Goal: Use online tool/utility: Utilize a website feature to perform a specific function

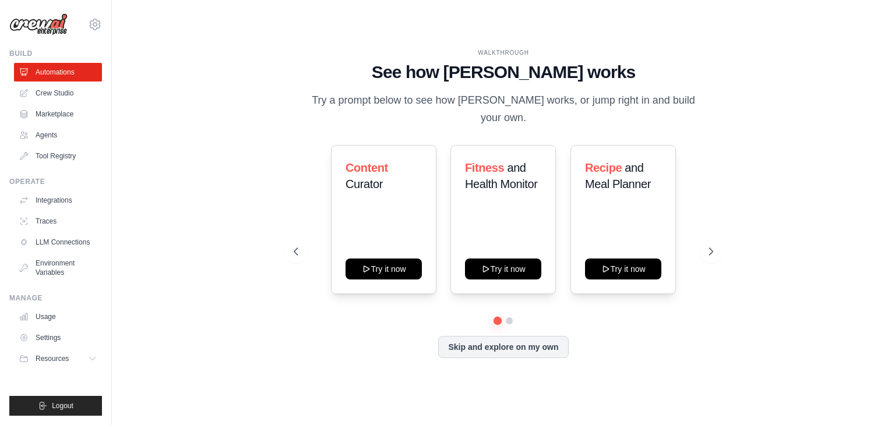
click at [207, 312] on div "WALKTHROUGH See how [PERSON_NAME] works Try a prompt below to see how [PERSON_N…" at bounding box center [502, 213] width 745 height 402
click at [228, 193] on div "WALKTHROUGH See how [PERSON_NAME] works Try a prompt below to see how [PERSON_N…" at bounding box center [502, 213] width 745 height 402
click at [712, 246] on icon at bounding box center [712, 252] width 12 height 12
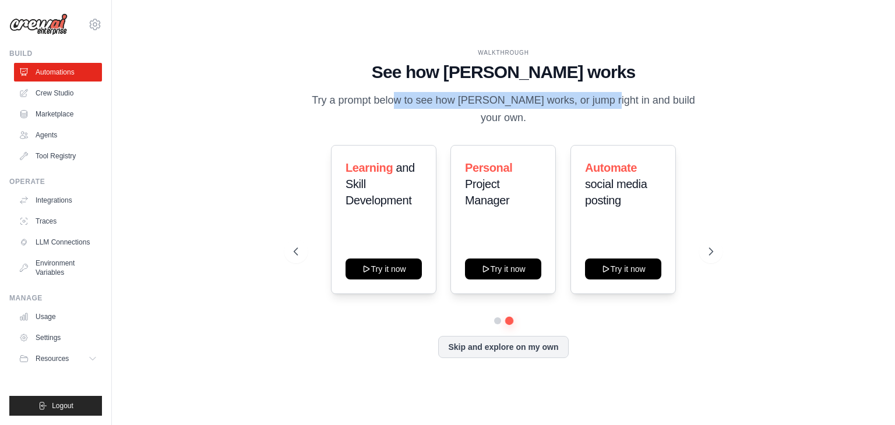
drag, startPoint x: 351, startPoint y: 110, endPoint x: 562, endPoint y: 108, distance: 211.4
click at [562, 108] on p "Try a prompt below to see how [PERSON_NAME] works, or jump right in and build y…" at bounding box center [502, 109] width 391 height 34
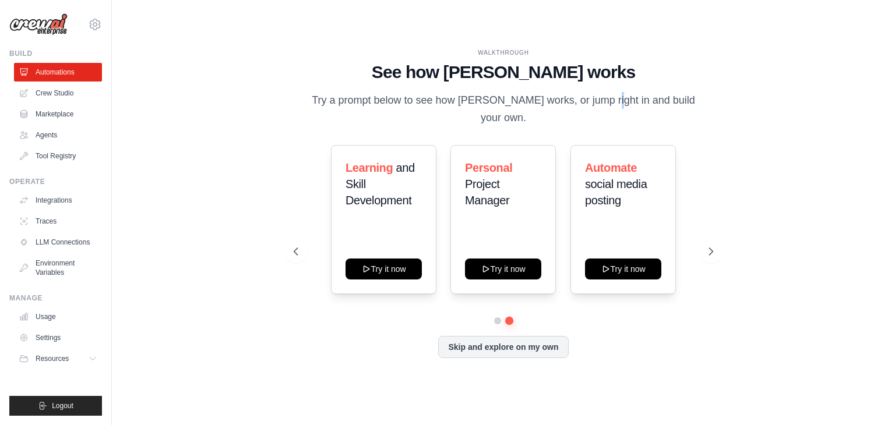
click at [562, 108] on p "Try a prompt below to see how [PERSON_NAME] works, or jump right in and build y…" at bounding box center [502, 109] width 391 height 34
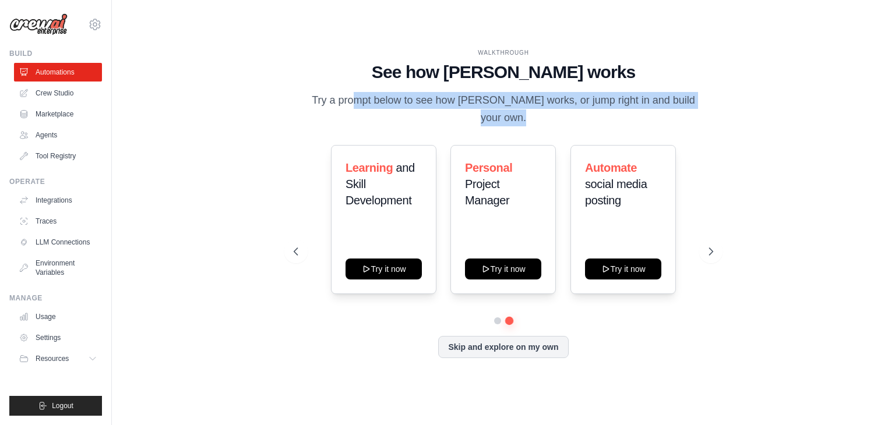
click at [562, 108] on p "Try a prompt below to see how [PERSON_NAME] works, or jump right in and build y…" at bounding box center [502, 109] width 391 height 34
click at [301, 247] on button at bounding box center [295, 251] width 23 height 23
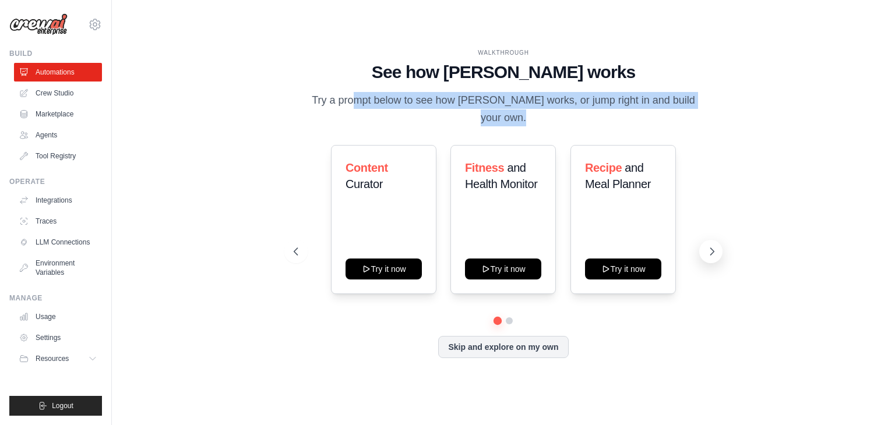
click at [717, 241] on button at bounding box center [710, 251] width 23 height 23
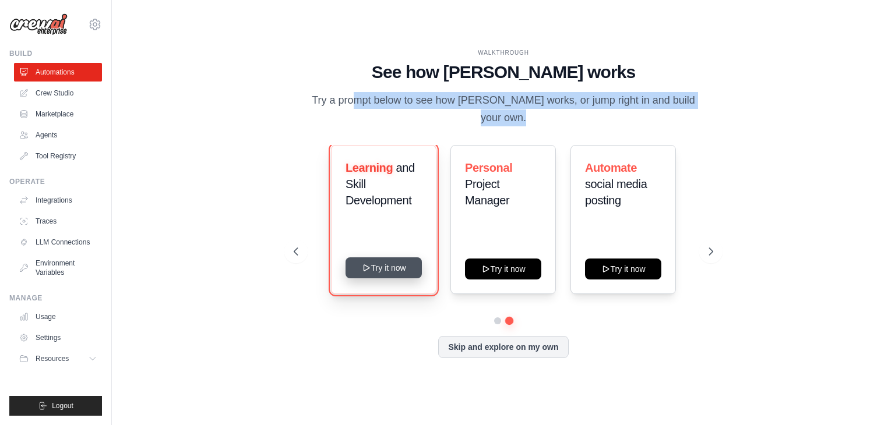
click at [394, 259] on button "Try it now" at bounding box center [383, 267] width 76 height 21
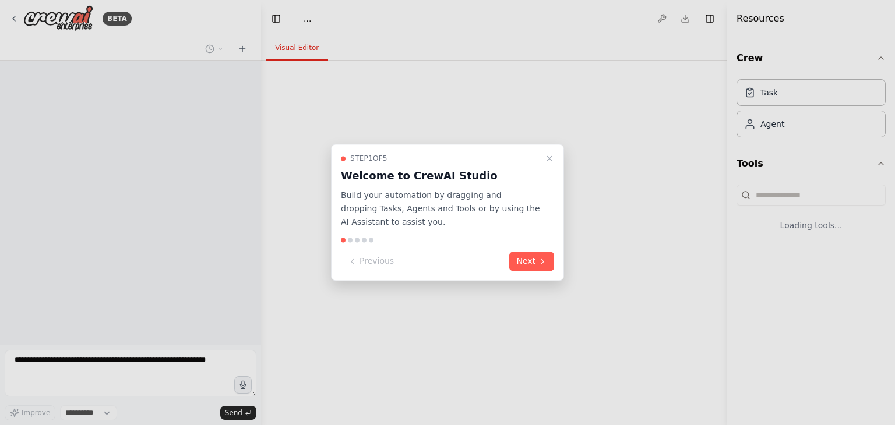
select select "****"
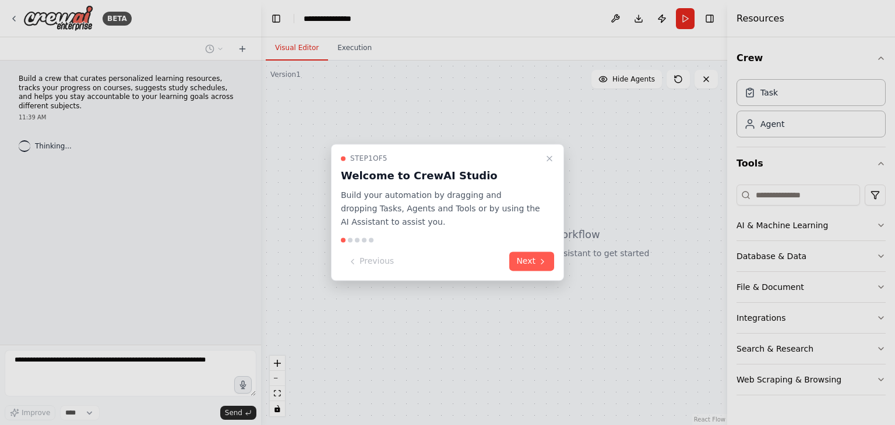
click at [144, 358] on div at bounding box center [447, 212] width 895 height 425
click at [16, 359] on div at bounding box center [447, 212] width 895 height 425
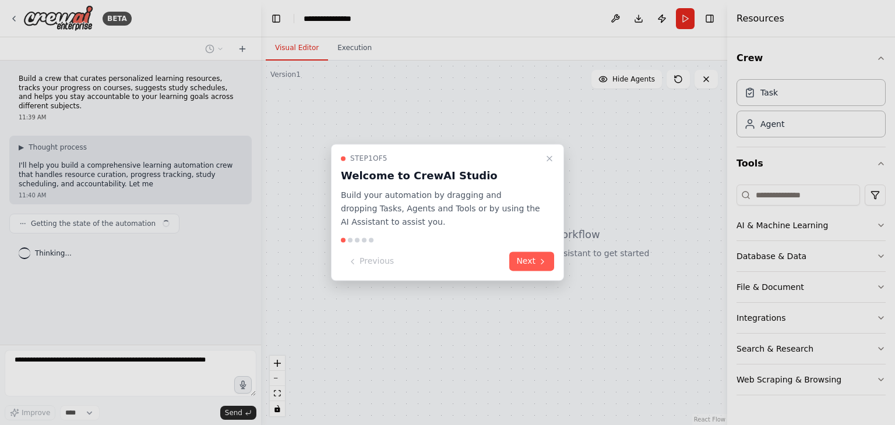
click at [121, 357] on div at bounding box center [447, 212] width 895 height 425
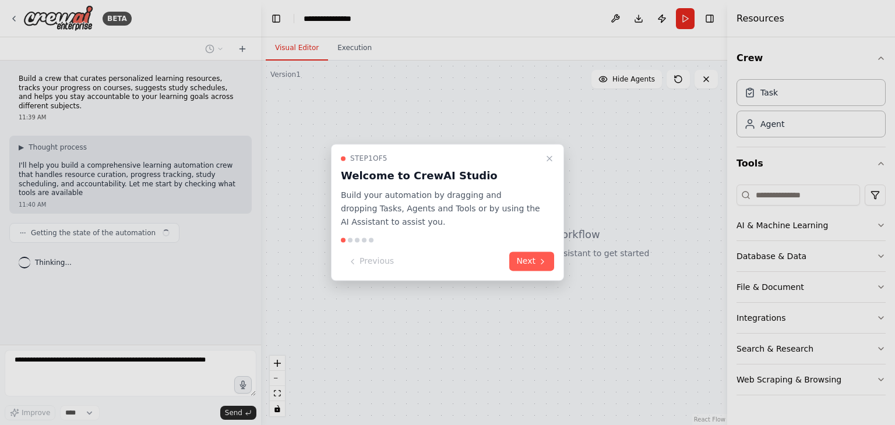
click at [120, 368] on div at bounding box center [447, 212] width 895 height 425
click at [93, 363] on div at bounding box center [447, 212] width 895 height 425
click at [180, 192] on div at bounding box center [447, 212] width 895 height 425
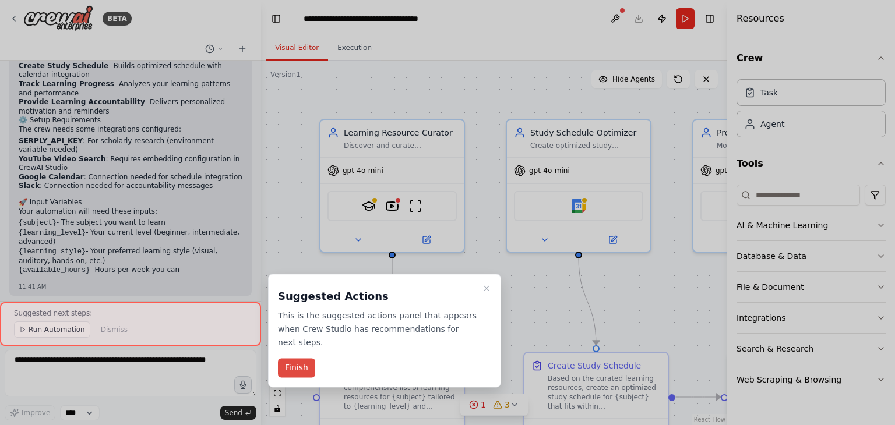
click at [301, 359] on button "Finish" at bounding box center [296, 368] width 37 height 19
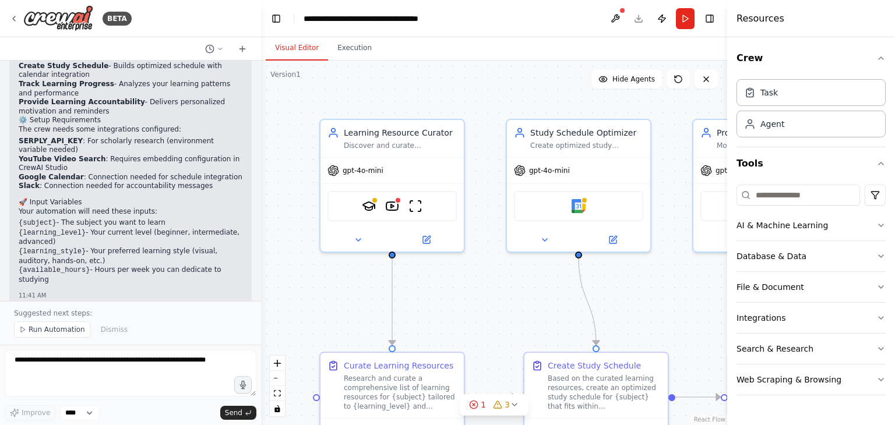
scroll to position [1109, 0]
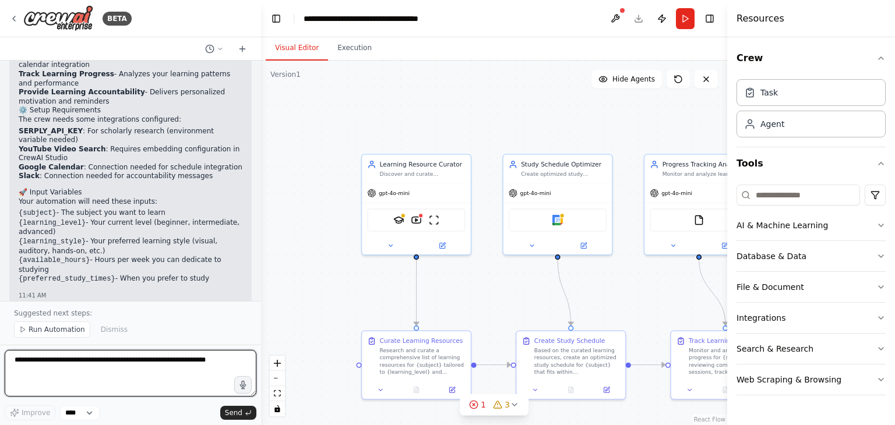
click at [102, 373] on textarea at bounding box center [131, 373] width 252 height 47
click at [47, 365] on textarea at bounding box center [131, 373] width 252 height 47
paste textarea "**********"
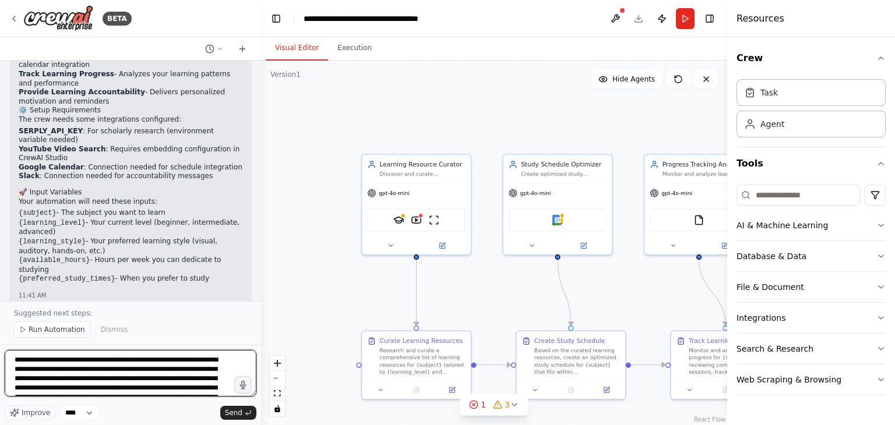
scroll to position [43, 0]
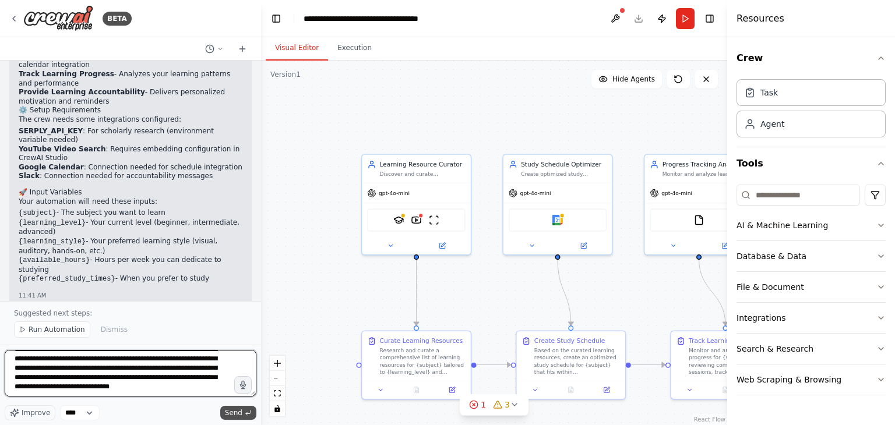
type textarea "**********"
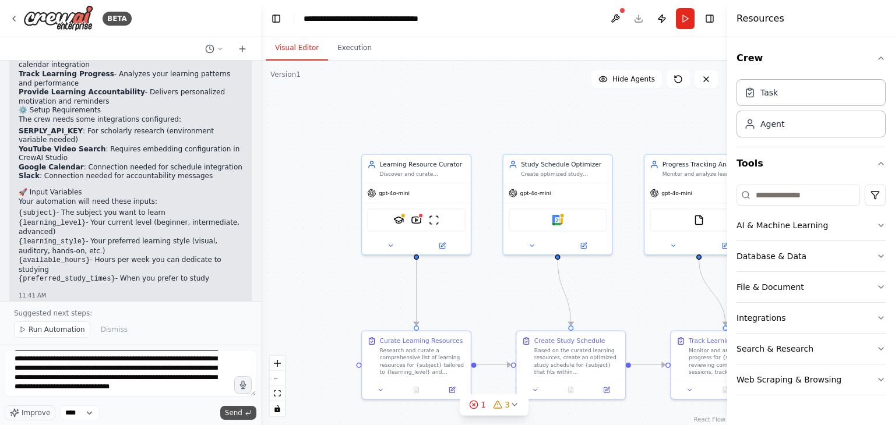
click at [242, 413] on button "Send" at bounding box center [238, 413] width 36 height 14
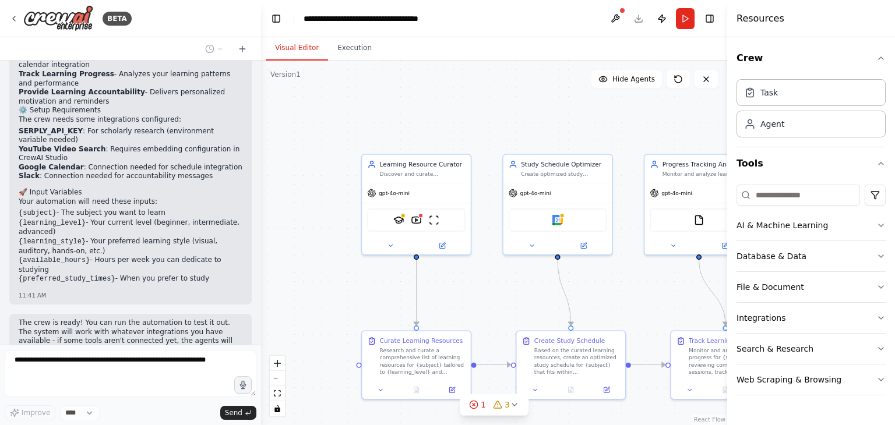
scroll to position [1198, 0]
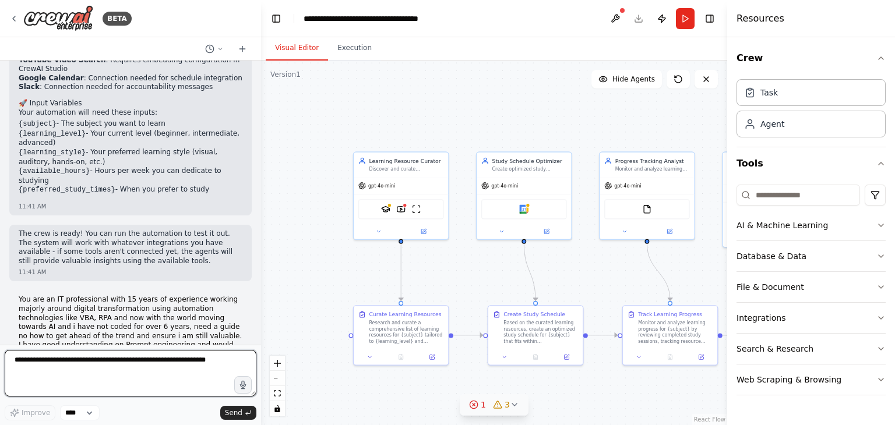
click at [515, 404] on icon at bounding box center [514, 404] width 9 height 9
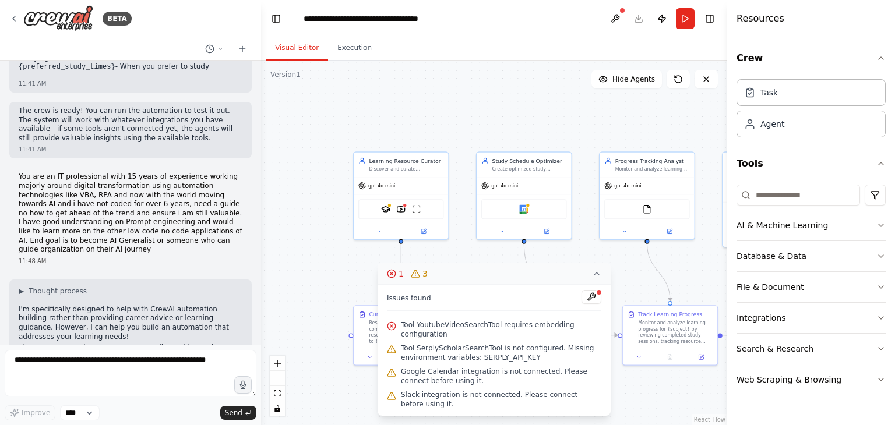
click at [280, 305] on div ".deletable-edge-delete-btn { width: 20px; height: 20px; border: 0px solid #ffff…" at bounding box center [494, 243] width 466 height 365
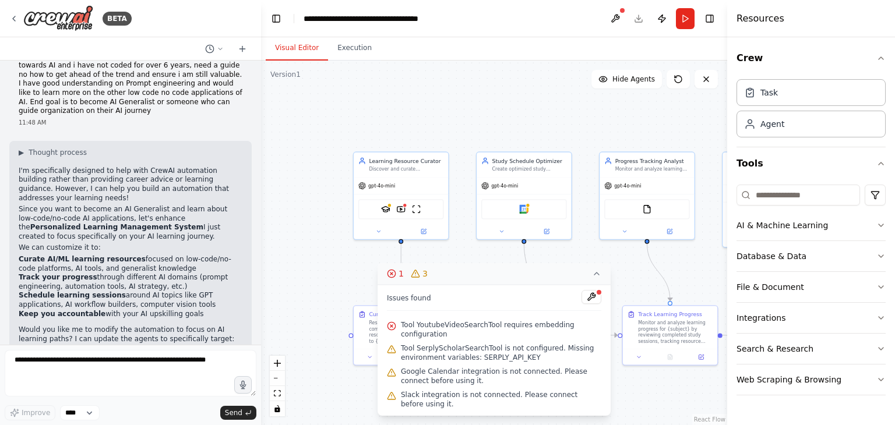
scroll to position [1469, 0]
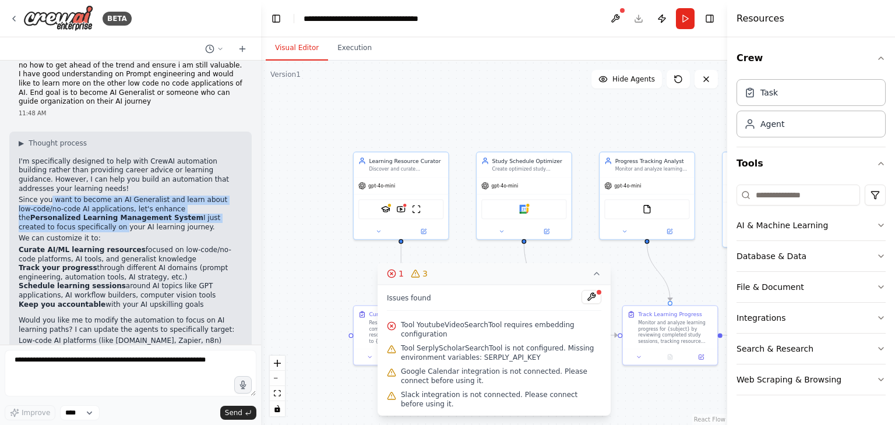
drag, startPoint x: 47, startPoint y: 112, endPoint x: 229, endPoint y: 131, distance: 183.9
click at [229, 196] on p "Since you want to become an AI Generalist and learn about low-code/no-code AI a…" at bounding box center [131, 214] width 224 height 36
click at [161, 196] on p "Since you want to become an AI Generalist and learn about low-code/no-code AI a…" at bounding box center [131, 214] width 224 height 36
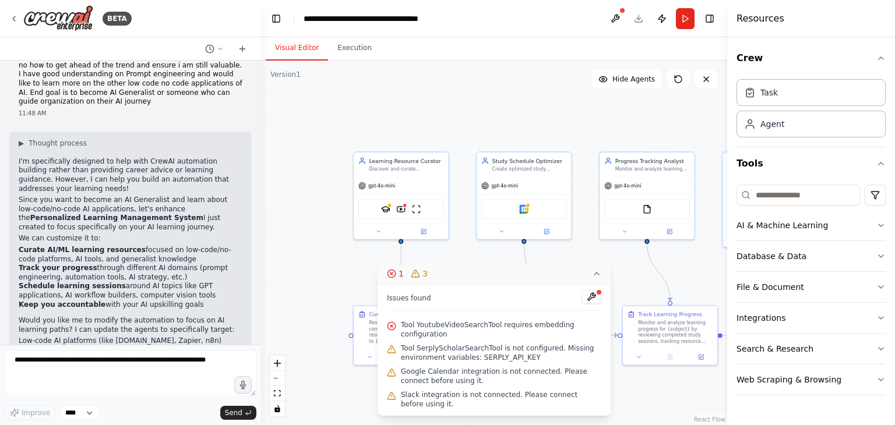
drag, startPoint x: 62, startPoint y: 130, endPoint x: 183, endPoint y: 140, distance: 121.5
click at [183, 196] on p "Since you want to become an AI Generalist and learn about low-code/no-code AI a…" at bounding box center [131, 214] width 224 height 36
click at [160, 145] on div "▶ Thought process I'm specifically designed to help with CrewAI automation buil…" at bounding box center [131, 273] width 224 height 269
drag, startPoint x: 26, startPoint y: 161, endPoint x: 210, endPoint y: 215, distance: 191.7
click at [210, 246] on ul "Curate AI/ML learning resources focused on low-code/no-code platforms, AI tools…" at bounding box center [131, 277] width 224 height 63
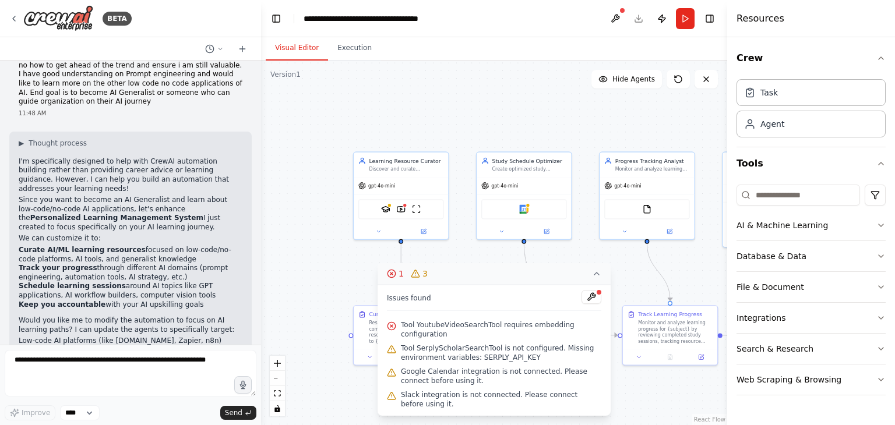
click at [210, 301] on li "Keep you accountable with your AI upskilling goals" at bounding box center [131, 305] width 224 height 9
drag, startPoint x: 40, startPoint y: 242, endPoint x: 228, endPoint y: 242, distance: 188.7
click at [228, 316] on p "Would you like me to modify the automation to focus on AI learning paths? I can…" at bounding box center [131, 325] width 224 height 18
drag, startPoint x: 20, startPoint y: 254, endPoint x: 236, endPoint y: 280, distance: 217.1
click at [236, 280] on div "▶ Thought process I'm specifically designed to help with CrewAI automation buil…" at bounding box center [130, 278] width 242 height 292
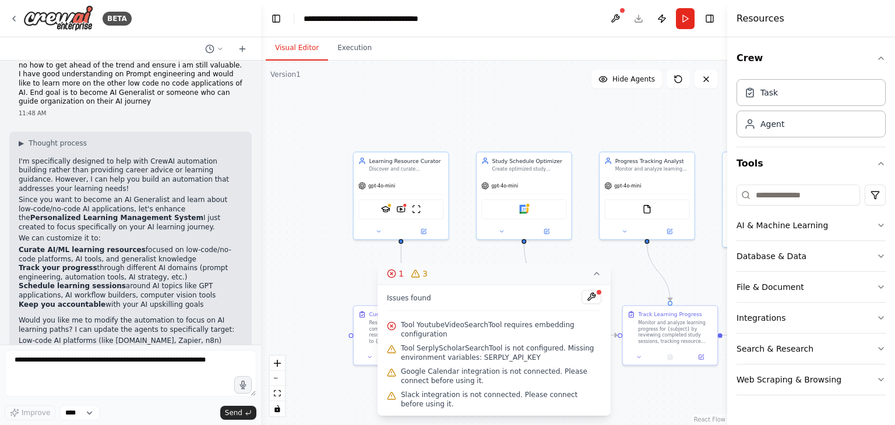
click at [77, 380] on p "This way, you'll have a personalized AI learning system that helps you stay cur…" at bounding box center [131, 393] width 224 height 27
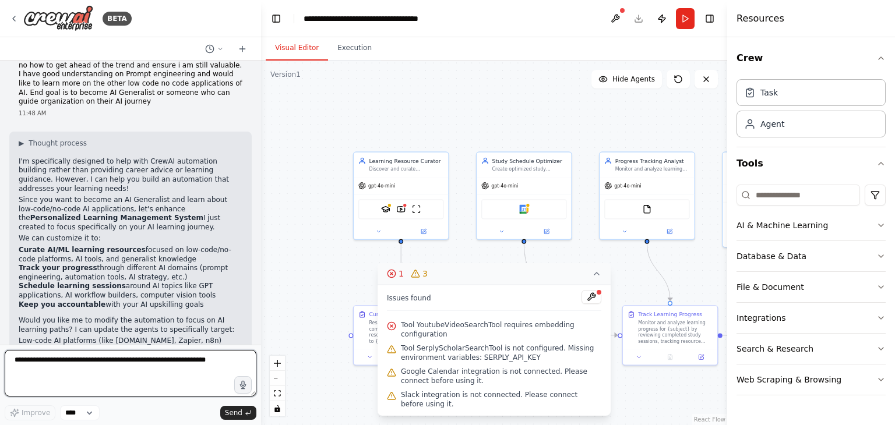
click at [96, 371] on textarea at bounding box center [131, 373] width 252 height 47
type textarea "***"
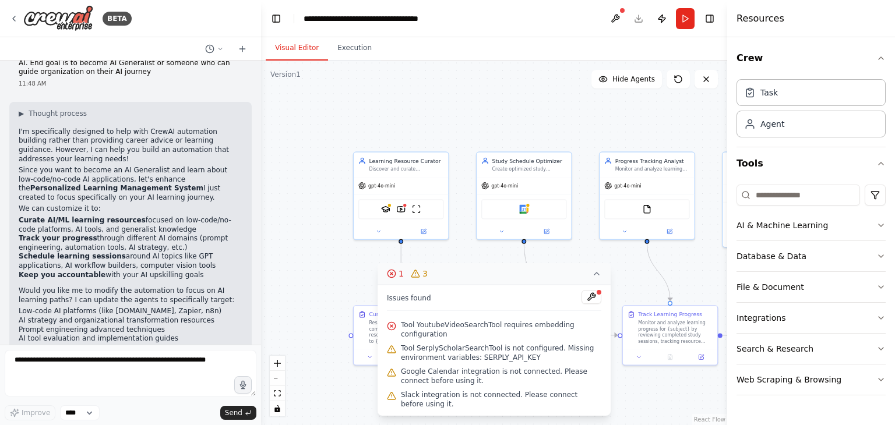
scroll to position [1537, 0]
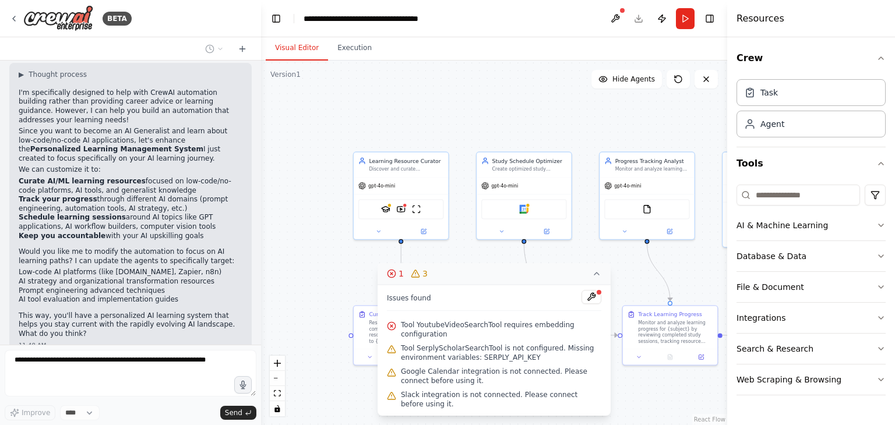
click at [349, 275] on div ".deletable-edge-delete-btn { width: 20px; height: 20px; border: 0px solid #ffff…" at bounding box center [494, 243] width 466 height 365
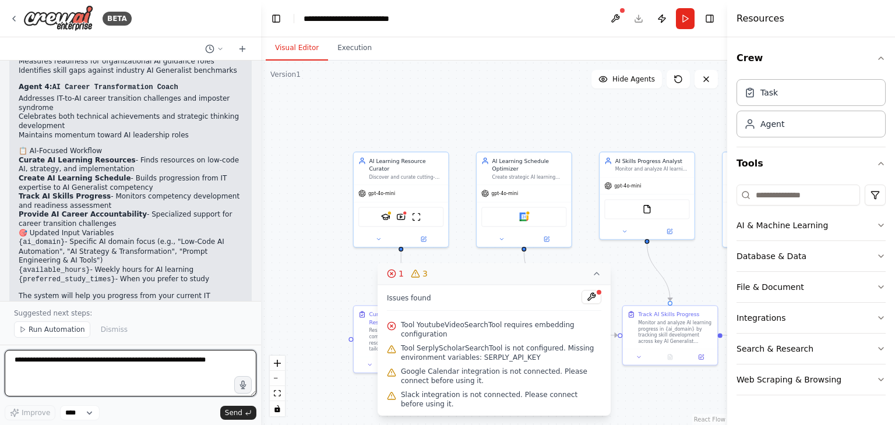
scroll to position [2656, 0]
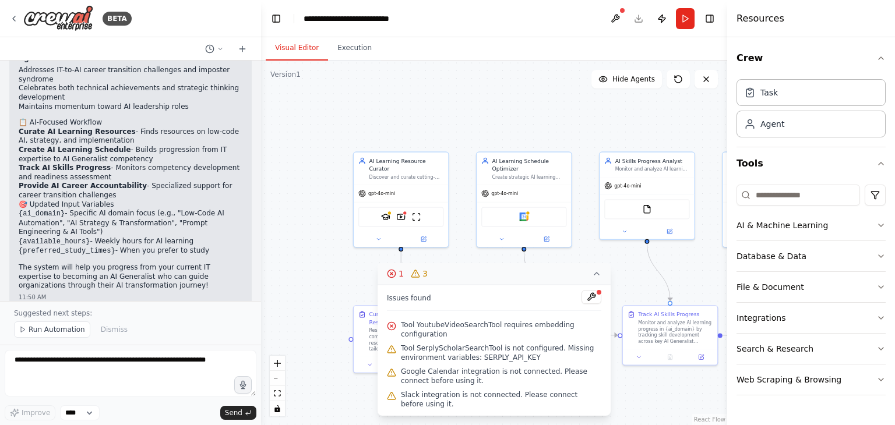
drag, startPoint x: 19, startPoint y: 228, endPoint x: 215, endPoint y: 246, distance: 197.7
click at [215, 341] on ul "ai_domain : "Low-Code AI Automation and Organizational Strategy" available_hour…" at bounding box center [131, 360] width 224 height 38
copy ul "ai_domain : "Low-Code AI Automation and Organizational Strategy" available_hour…"
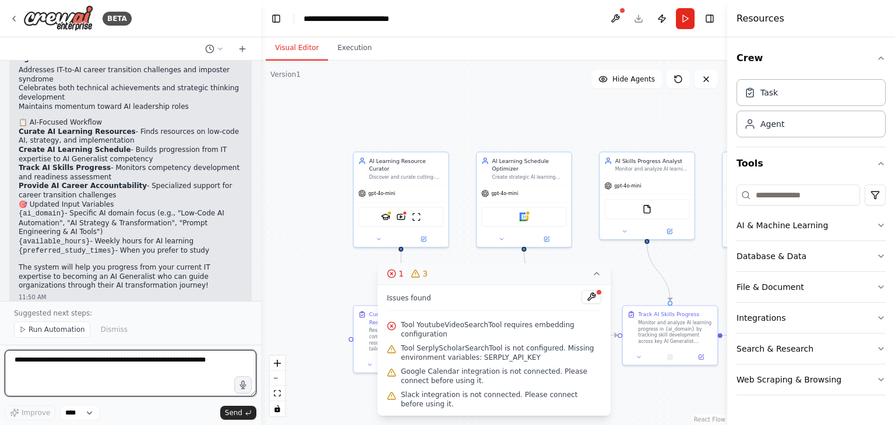
click at [141, 368] on textarea at bounding box center [131, 373] width 252 height 47
paste textarea "**********"
type textarea "**********"
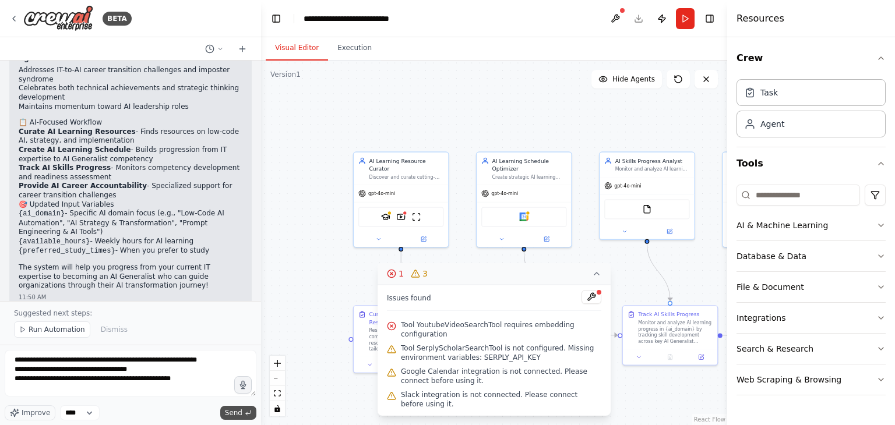
click at [236, 414] on span "Send" at bounding box center [233, 412] width 17 height 9
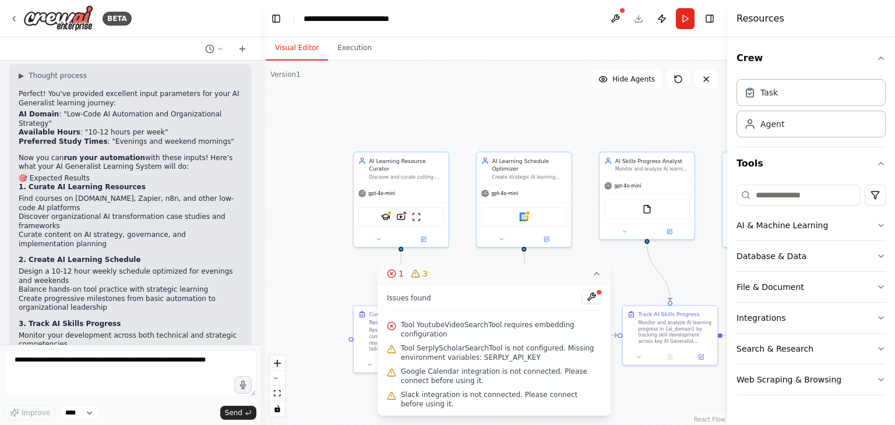
scroll to position [3097, 0]
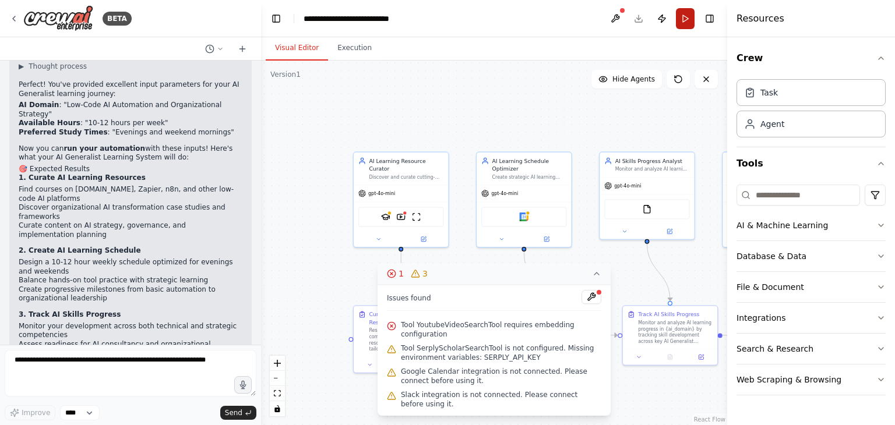
click at [687, 17] on button "Run" at bounding box center [685, 18] width 19 height 21
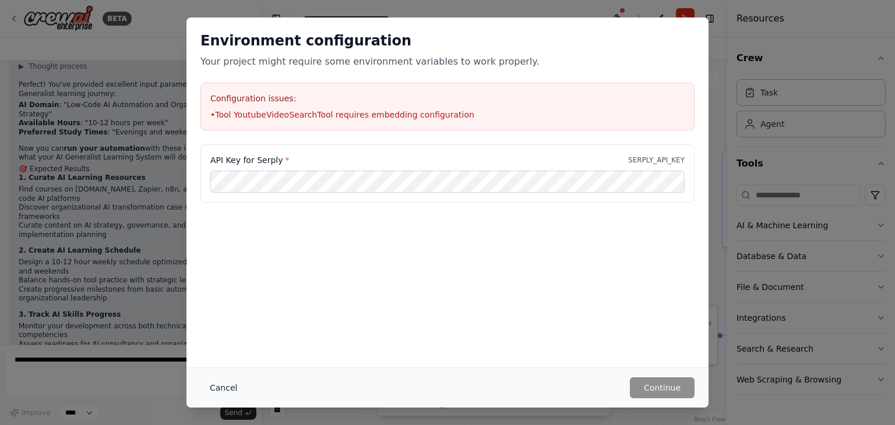
click at [222, 393] on button "Cancel" at bounding box center [223, 387] width 46 height 21
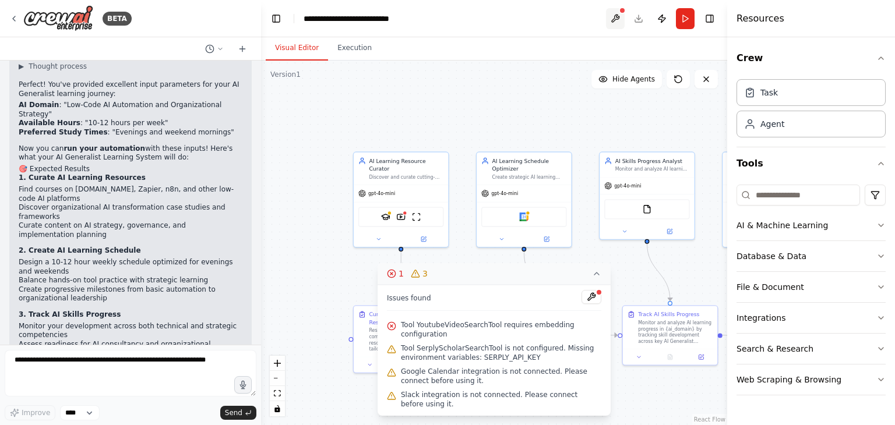
click at [617, 20] on button at bounding box center [615, 18] width 19 height 21
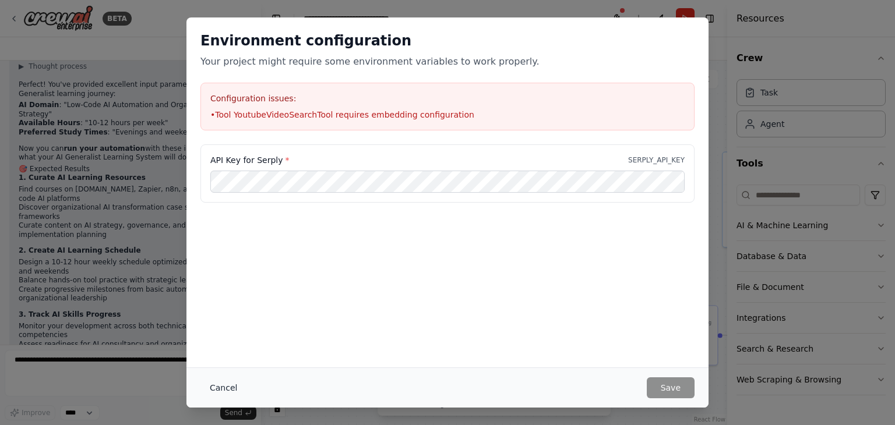
click at [234, 385] on button "Cancel" at bounding box center [223, 387] width 46 height 21
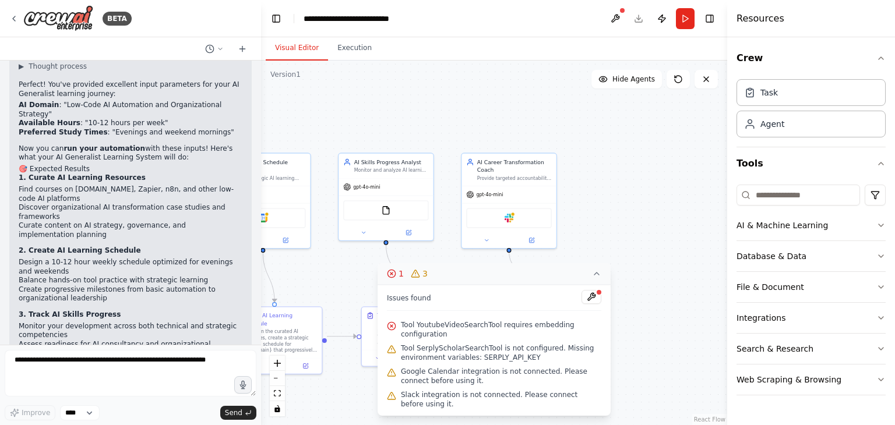
drag, startPoint x: 685, startPoint y: 404, endPoint x: 424, endPoint y: 405, distance: 260.9
click at [424, 405] on div "Version 1 Show Tools Hide Agents .deletable-edge-delete-btn { width: 20px; heig…" at bounding box center [494, 243] width 466 height 365
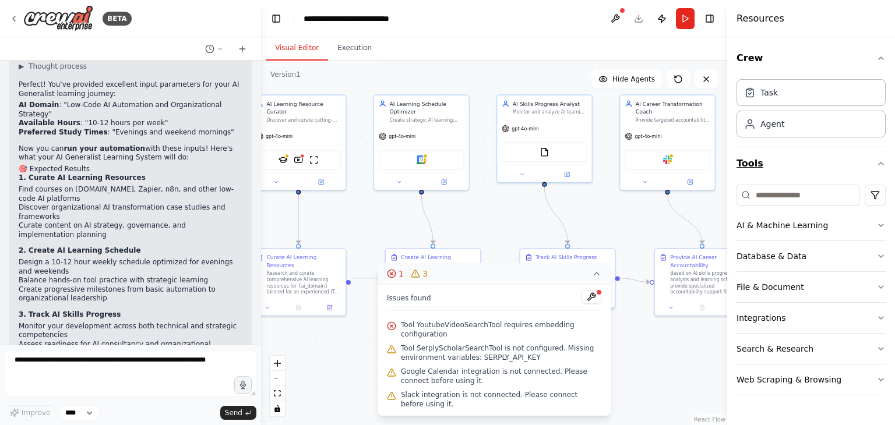
drag, startPoint x: 585, startPoint y: 205, endPoint x: 740, endPoint y: 147, distance: 165.8
click at [740, 147] on div "BETA Build a crew that curates personalized learning resources, tracks your pro…" at bounding box center [447, 212] width 895 height 425
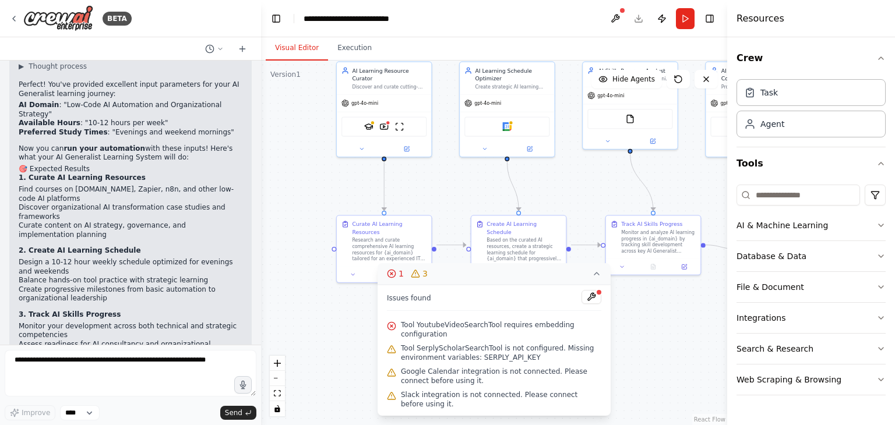
drag, startPoint x: 479, startPoint y: 219, endPoint x: 565, endPoint y: 186, distance: 91.8
click at [565, 186] on div ".deletable-edge-delete-btn { width: 20px; height: 20px; border: 0px solid #ffff…" at bounding box center [494, 243] width 466 height 365
click at [384, 121] on img at bounding box center [383, 125] width 9 height 9
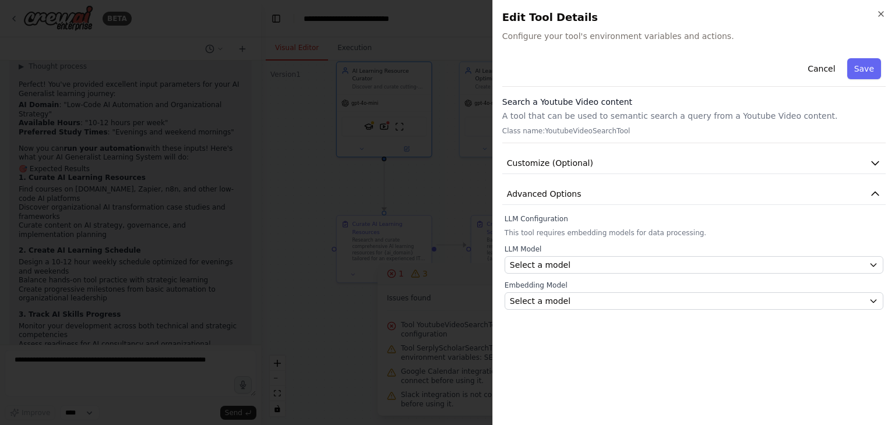
click at [349, 172] on div at bounding box center [447, 212] width 895 height 425
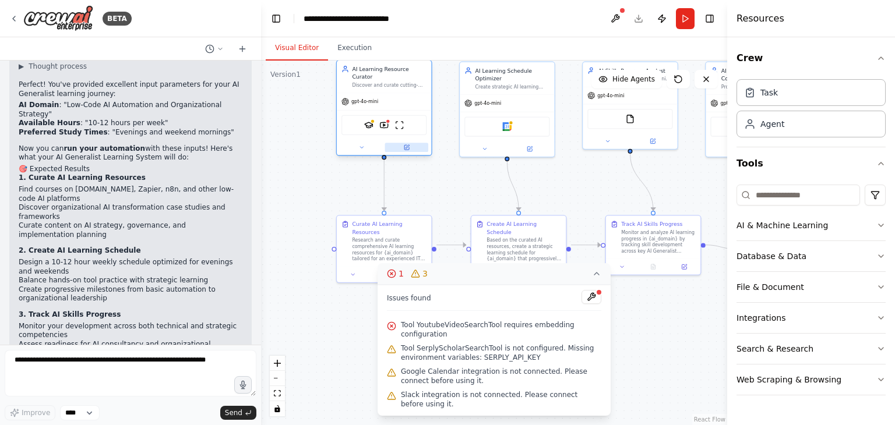
click at [408, 145] on icon at bounding box center [406, 147] width 5 height 5
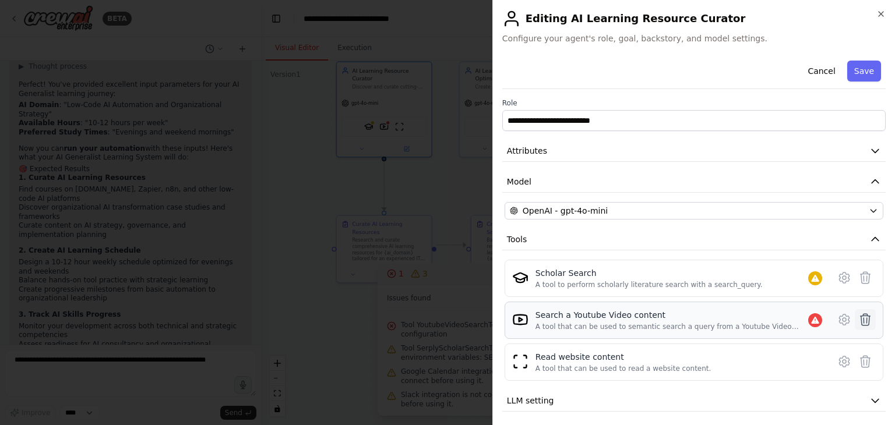
click at [862, 317] on icon at bounding box center [865, 320] width 14 height 14
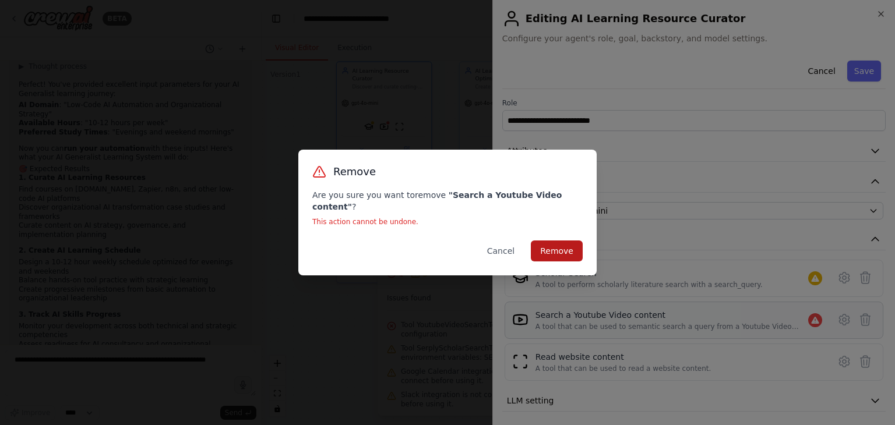
click at [573, 245] on button "Remove" at bounding box center [557, 251] width 52 height 21
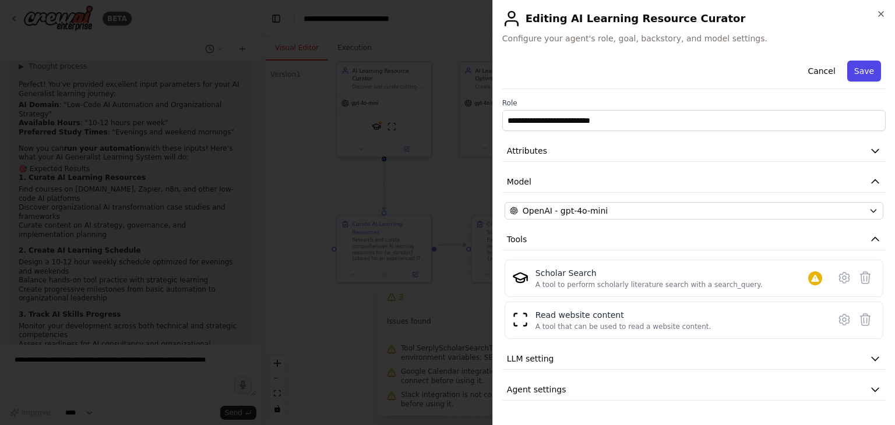
click at [867, 71] on button "Save" at bounding box center [864, 71] width 34 height 21
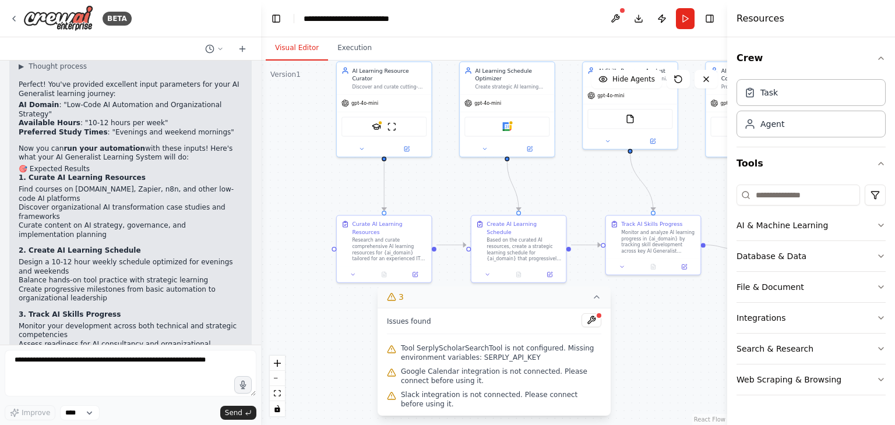
click at [325, 285] on div ".deletable-edge-delete-btn { width: 20px; height: 20px; border: 0px solid #ffff…" at bounding box center [494, 243] width 466 height 365
click at [688, 24] on button "Run" at bounding box center [685, 18] width 19 height 21
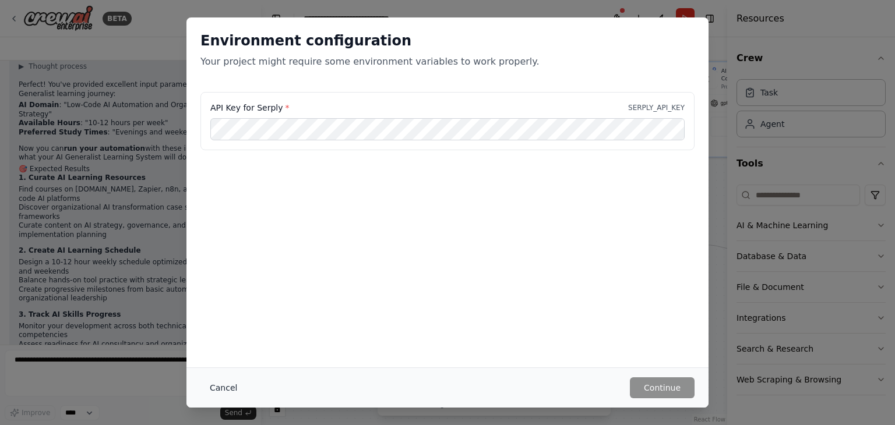
click at [230, 389] on button "Cancel" at bounding box center [223, 387] width 46 height 21
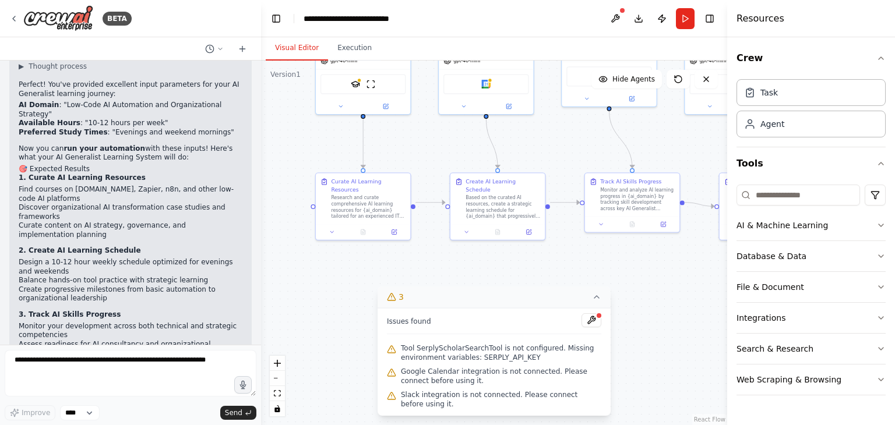
drag, startPoint x: 627, startPoint y: 172, endPoint x: 592, endPoint y: 130, distance: 55.0
click at [592, 130] on div ".deletable-edge-delete-btn { width: 20px; height: 20px; border: 0px solid #ffff…" at bounding box center [494, 243] width 466 height 365
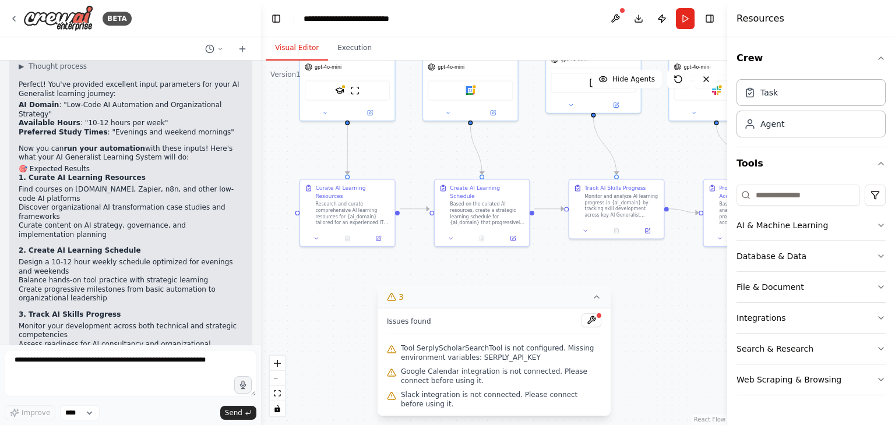
drag, startPoint x: 547, startPoint y: 257, endPoint x: 530, endPoint y: 296, distance: 43.3
click at [530, 296] on div "Version 1 Show Tools Hide Agents .deletable-edge-delete-btn { width: 20px; heig…" at bounding box center [494, 243] width 466 height 365
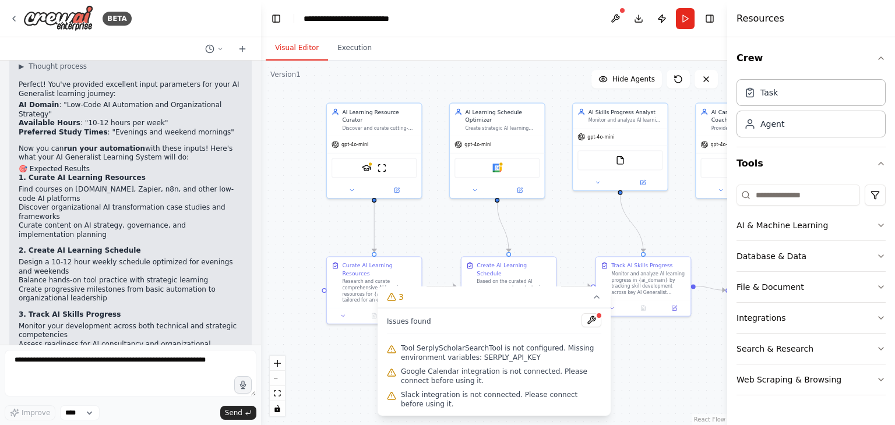
drag, startPoint x: 518, startPoint y: 167, endPoint x: 560, endPoint y: 210, distance: 60.5
click at [560, 210] on div ".deletable-edge-delete-btn { width: 20px; height: 20px; border: 0px solid #ffff…" at bounding box center [494, 243] width 466 height 365
click at [348, 54] on button "Execution" at bounding box center [354, 48] width 53 height 24
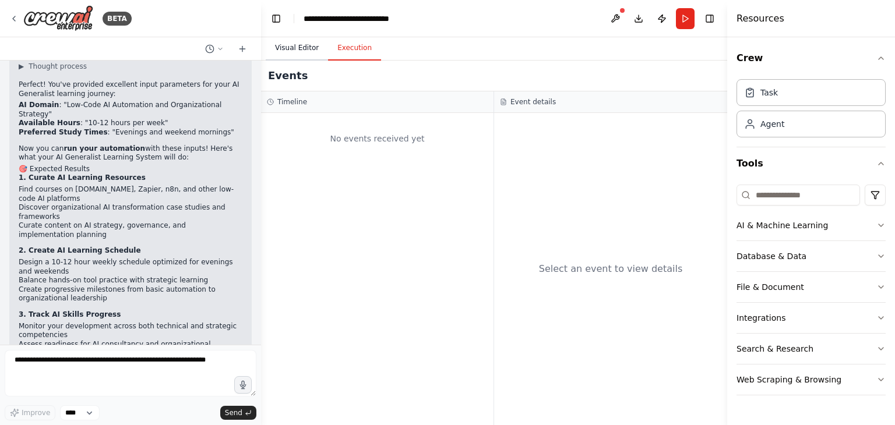
click at [299, 54] on button "Visual Editor" at bounding box center [297, 48] width 62 height 24
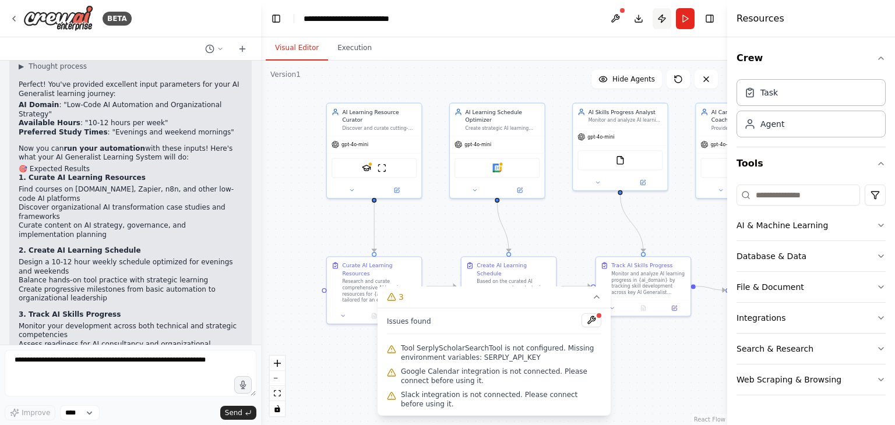
click at [662, 22] on button "Publish" at bounding box center [661, 18] width 19 height 21
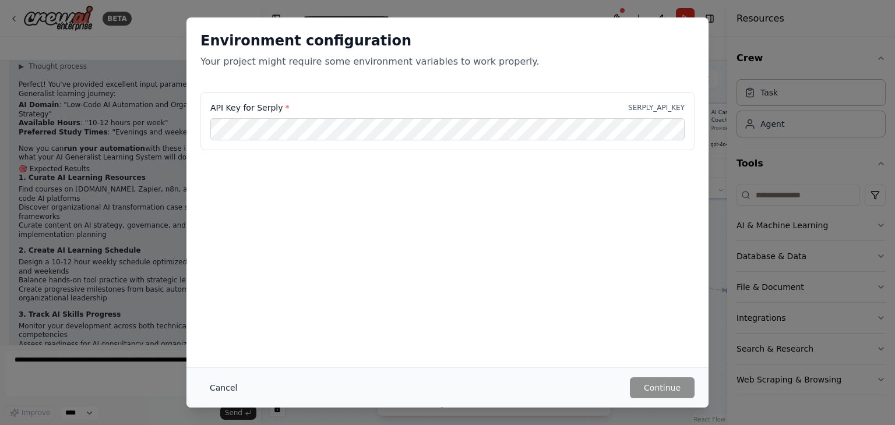
click at [217, 394] on button "Cancel" at bounding box center [223, 387] width 46 height 21
